Goal: Task Accomplishment & Management: Manage account settings

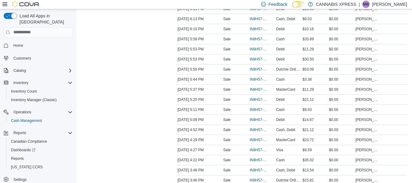
scroll to position [209, 0]
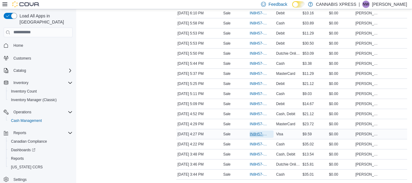
click at [259, 133] on span "IN8H57-751017" at bounding box center [259, 133] width 18 height 5
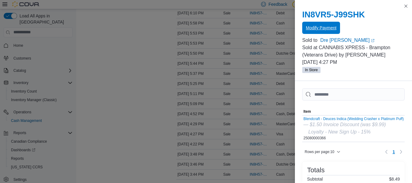
click at [327, 28] on span "Modify Payment" at bounding box center [321, 28] width 30 height 6
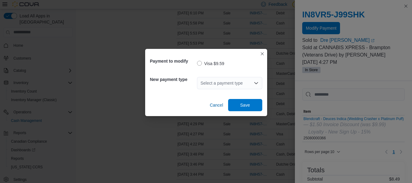
click at [236, 80] on div "Select a payment type" at bounding box center [229, 83] width 65 height 12
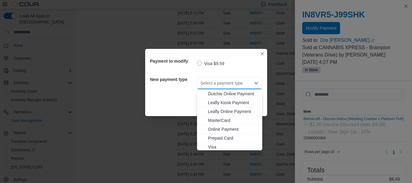
scroll to position [53, 0]
click at [232, 117] on span "MasterCard" at bounding box center [233, 120] width 51 height 6
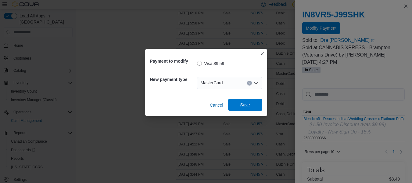
click at [246, 105] on span "Save" at bounding box center [245, 105] width 10 height 6
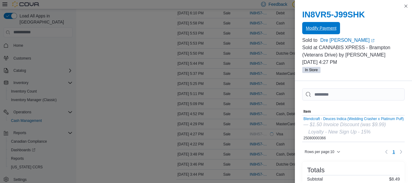
scroll to position [0, 0]
